Goal: Task Accomplishment & Management: Use online tool/utility

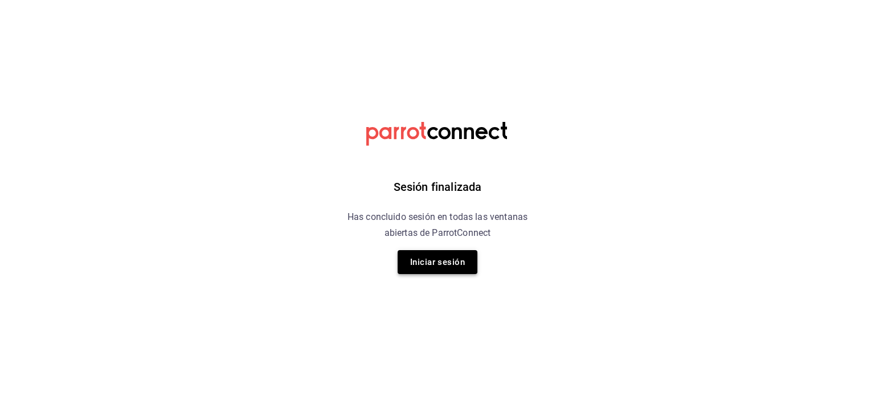
click at [440, 261] on button "Iniciar sesión" at bounding box center [438, 262] width 80 height 24
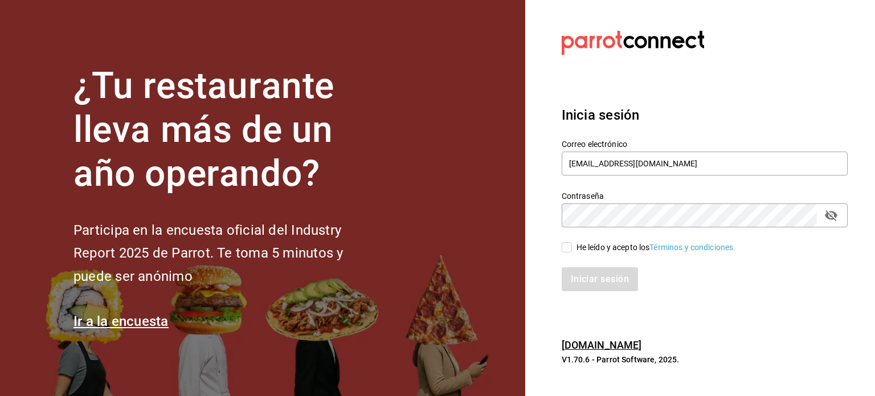
click at [568, 249] on input "He leído y acepto los Términos y condiciones." at bounding box center [567, 247] width 10 height 10
checkbox input "true"
click at [574, 278] on button "Iniciar sesión" at bounding box center [600, 279] width 77 height 24
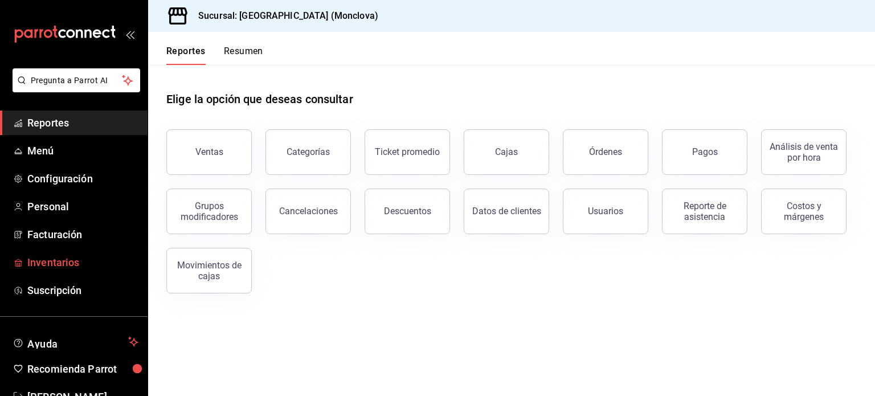
click at [56, 263] on span "Inventarios" at bounding box center [82, 262] width 111 height 15
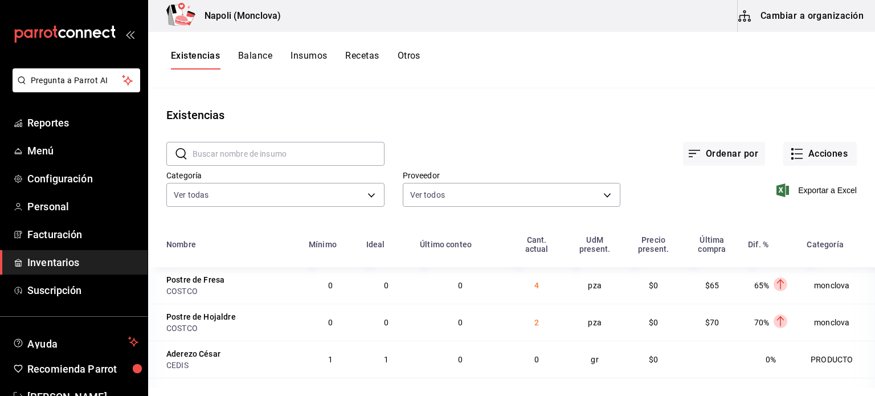
click at [414, 57] on button "Otros" at bounding box center [409, 59] width 23 height 19
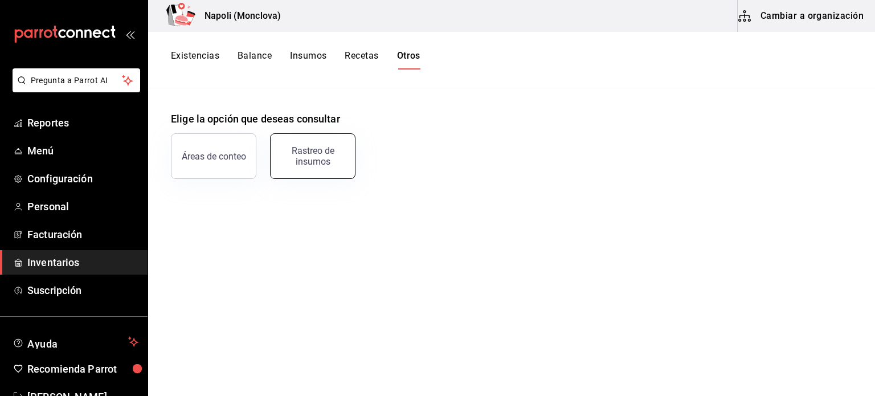
click at [299, 158] on div "Rastreo de insumos" at bounding box center [313, 156] width 71 height 22
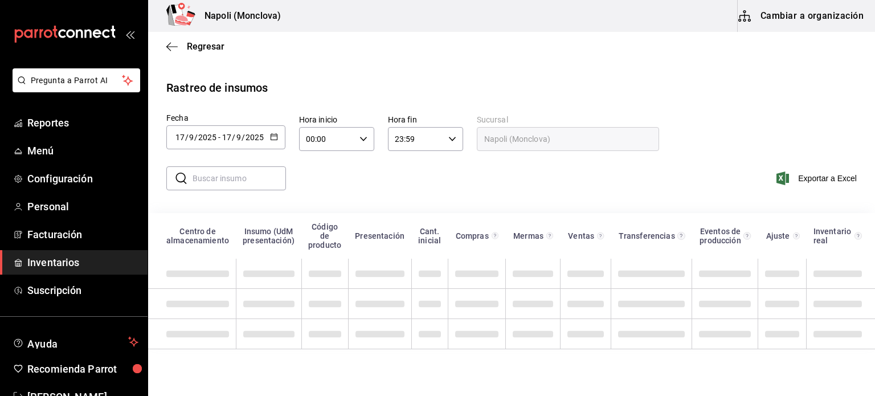
click at [177, 135] on input "17" at bounding box center [180, 137] width 10 height 9
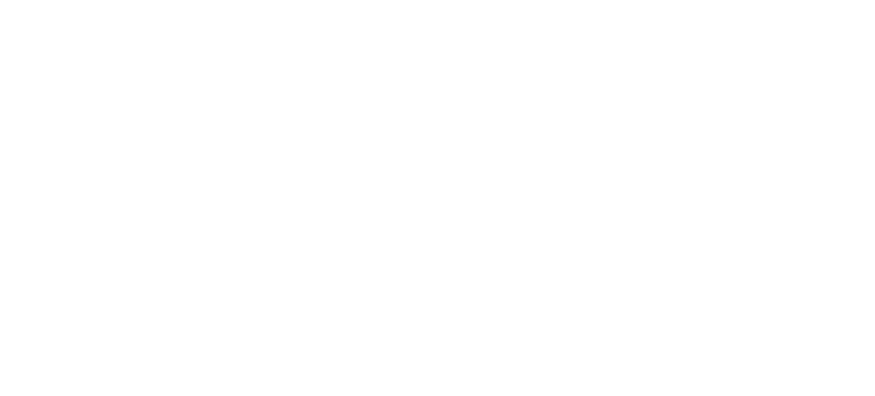
click at [105, 5] on html at bounding box center [437, 2] width 875 height 5
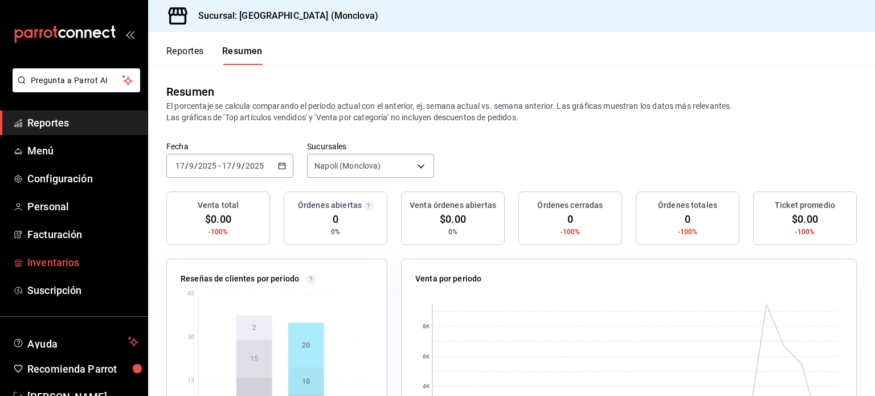
click at [75, 263] on span "Inventarios" at bounding box center [82, 262] width 111 height 15
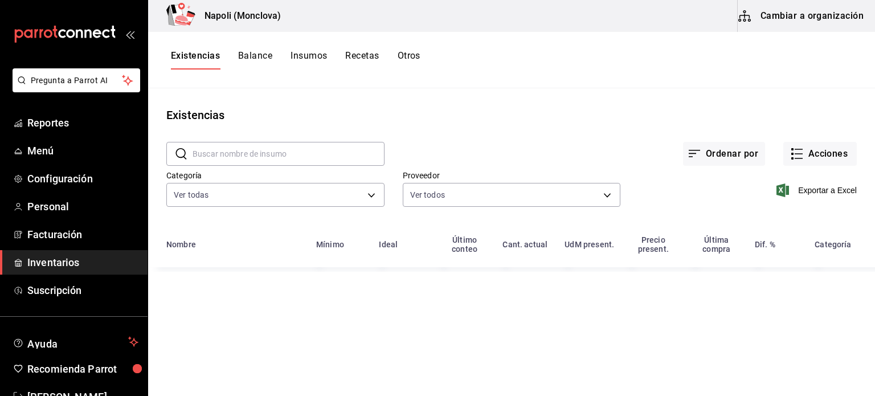
click at [415, 54] on button "Otros" at bounding box center [409, 59] width 23 height 19
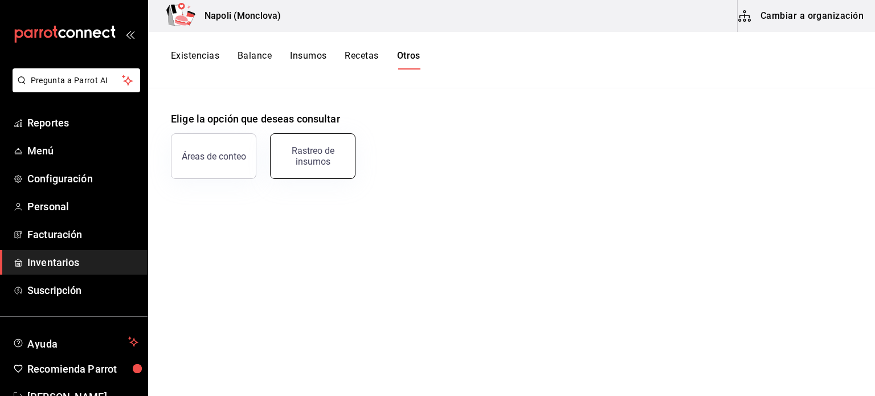
click at [291, 159] on div "Rastreo de insumos" at bounding box center [313, 156] width 71 height 22
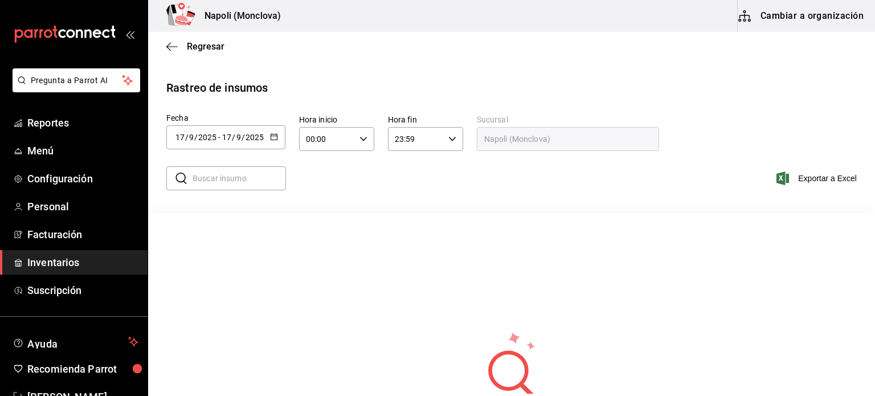
click at [275, 138] on icon "button" at bounding box center [274, 137] width 8 height 8
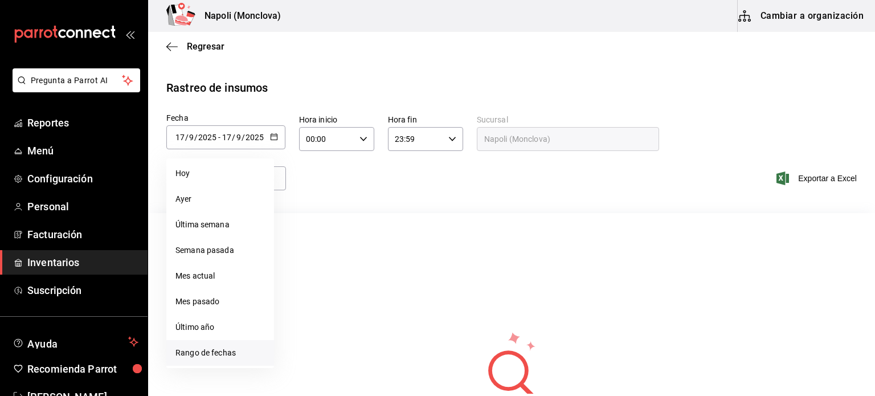
click at [242, 348] on li "Rango de fechas" at bounding box center [220, 353] width 108 height 26
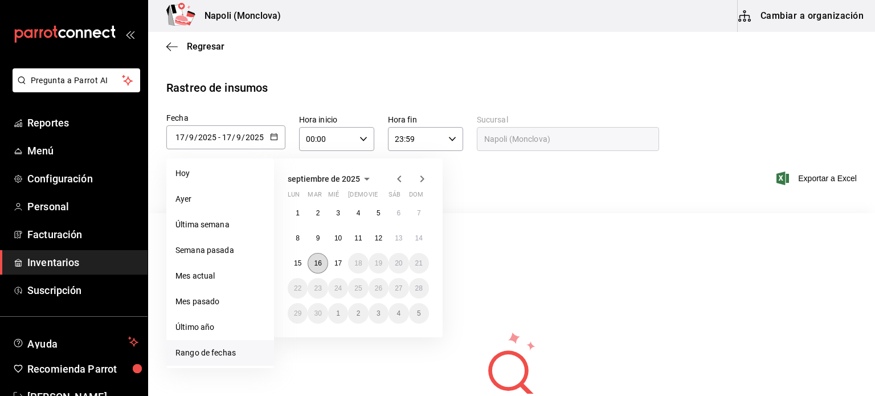
click at [321, 263] on abbr "16" at bounding box center [317, 263] width 7 height 8
click at [340, 262] on abbr "17" at bounding box center [337, 263] width 7 height 8
type input "[DATE]"
type input "16"
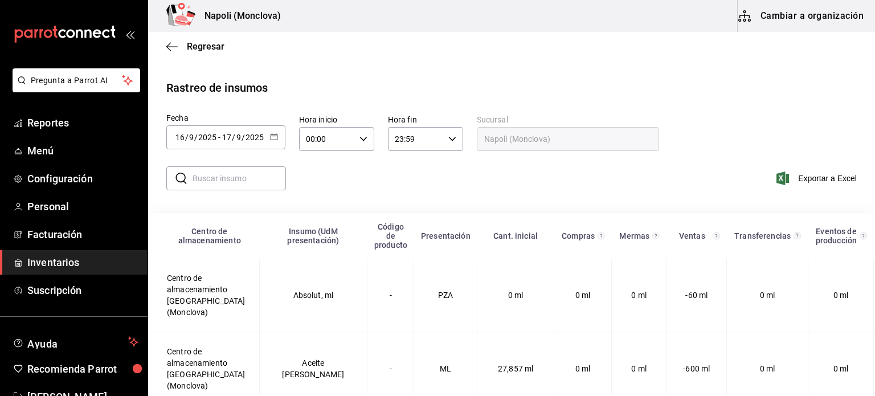
click at [206, 182] on input "text" at bounding box center [239, 178] width 93 height 23
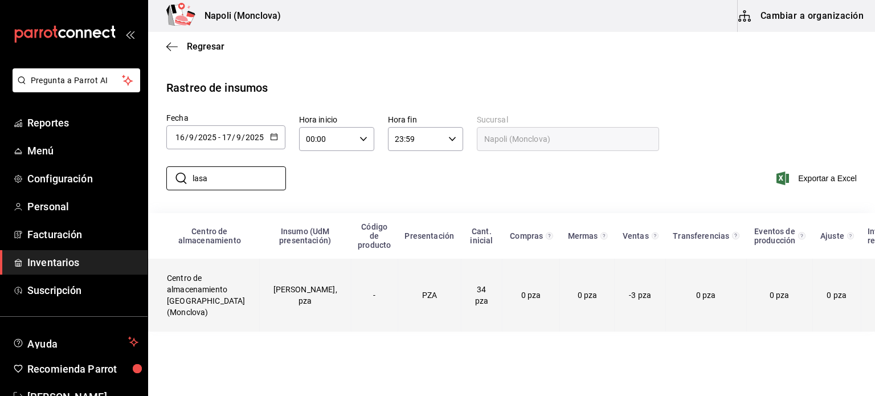
type input "lasa"
click at [260, 291] on td "[PERSON_NAME], pza" at bounding box center [305, 295] width 92 height 73
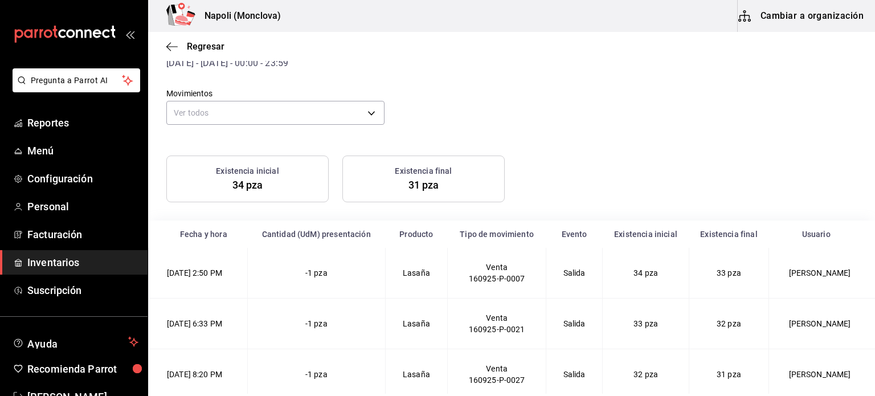
scroll to position [63, 0]
